Goal: Find specific page/section: Find specific page/section

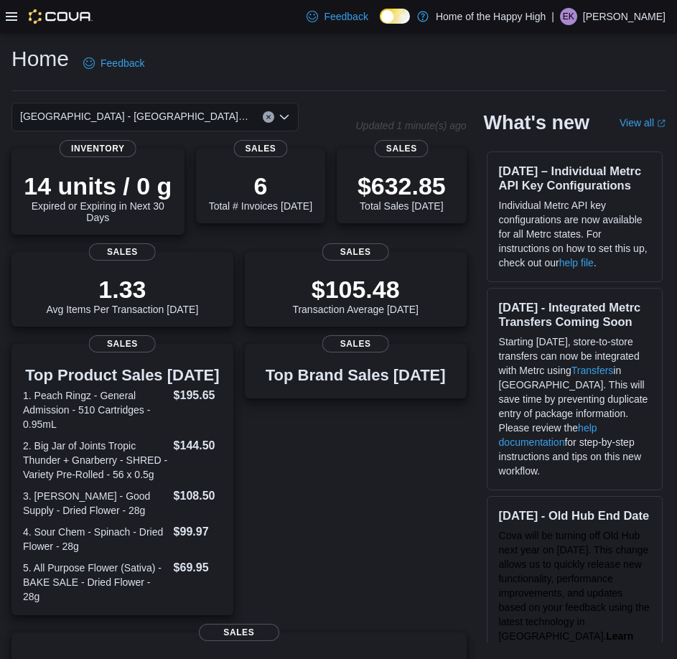
click at [18, 18] on div at bounding box center [49, 16] width 87 height 14
click at [11, 19] on icon at bounding box center [11, 16] width 11 height 11
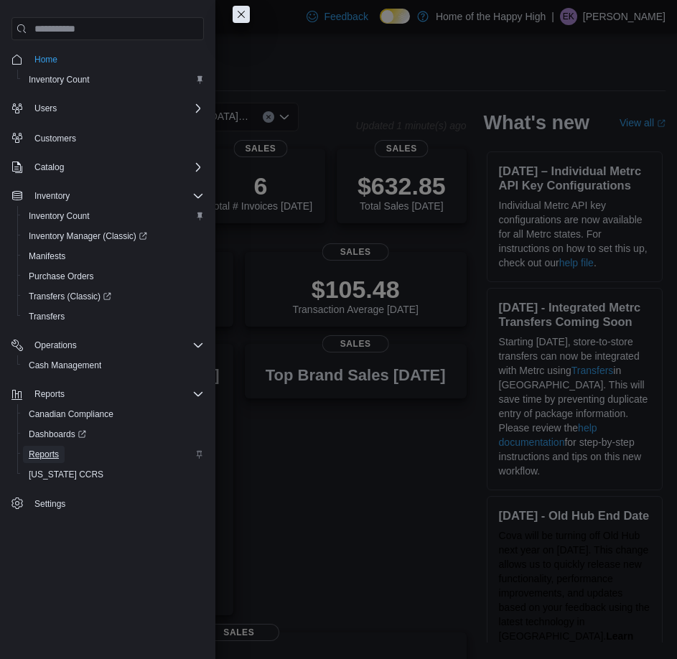
click at [43, 449] on span "Reports" at bounding box center [44, 454] width 30 height 11
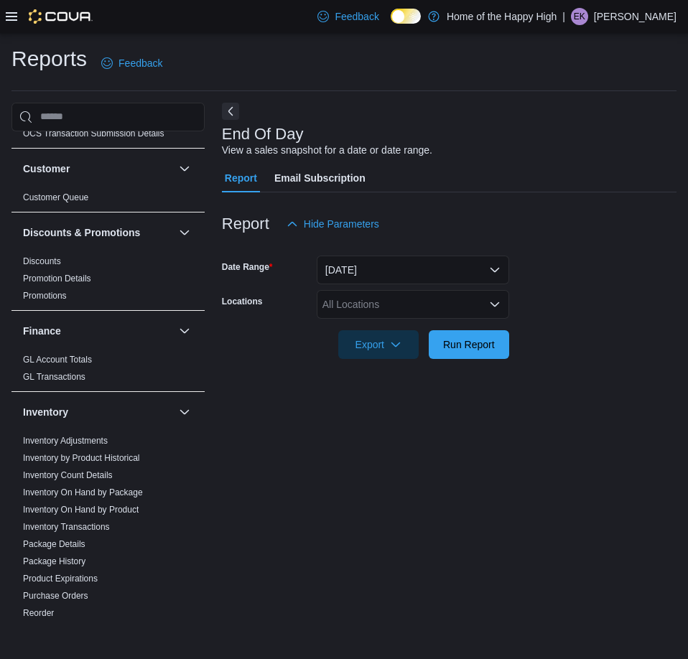
scroll to position [215, 0]
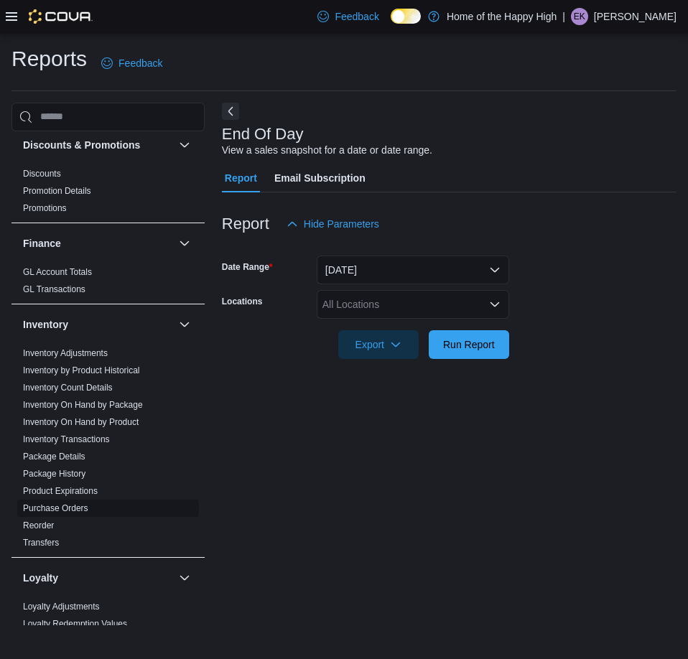
click at [65, 507] on link "Purchase Orders" at bounding box center [55, 508] width 65 height 10
